Goal: Understand process/instructions

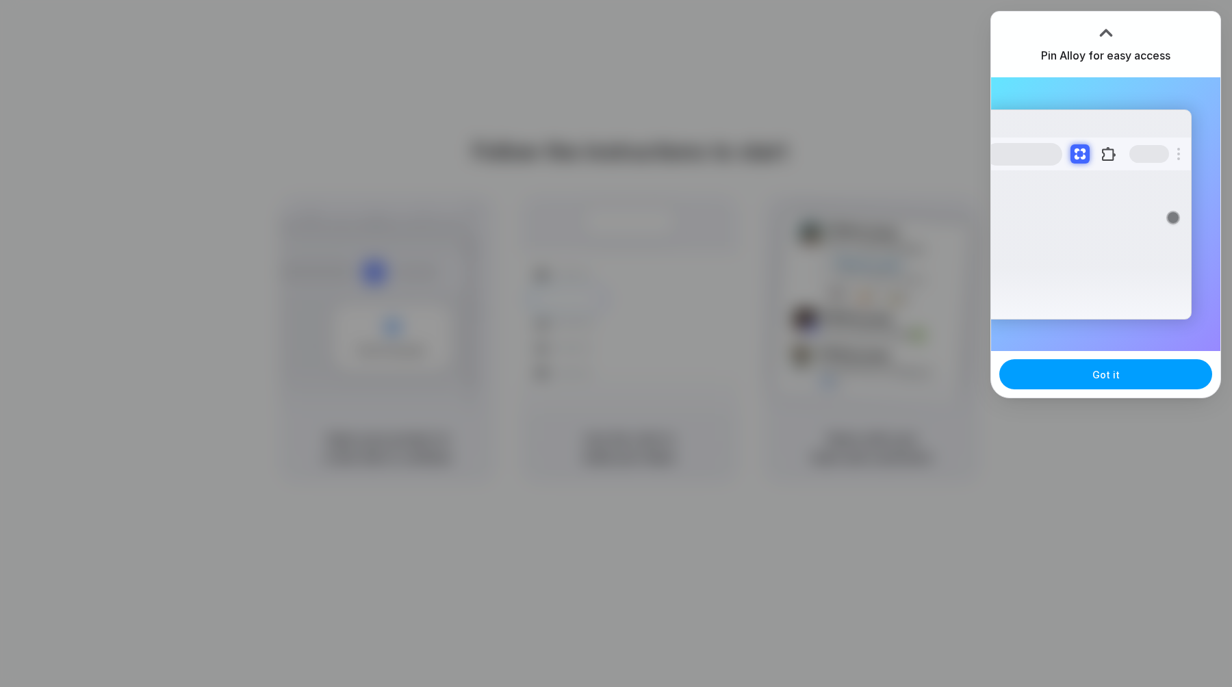
click at [1119, 372] on button "Got it" at bounding box center [1105, 374] width 213 height 30
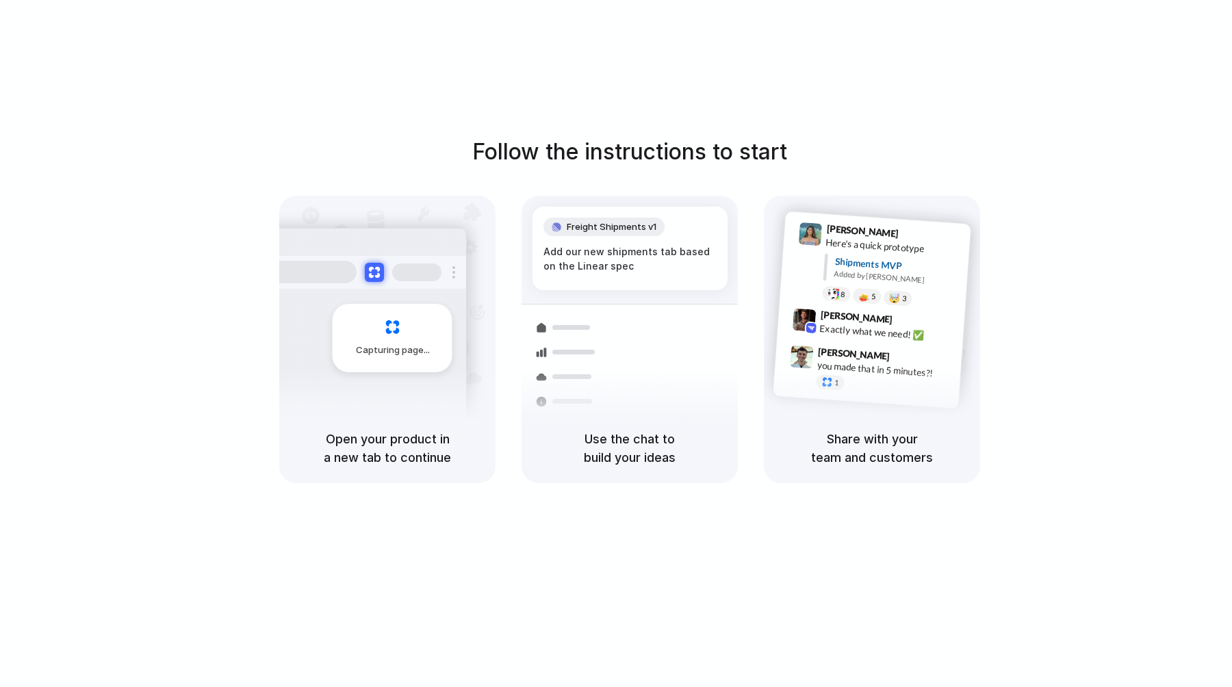
click at [1099, 149] on div "Follow the instructions to start Capturing page Open your product in a new tab …" at bounding box center [630, 310] width 1232 height 348
